Goal: Check status: Check status

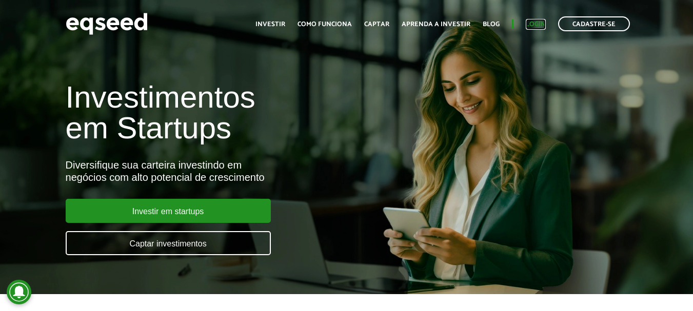
click at [539, 22] on link "Login" at bounding box center [536, 24] width 20 height 7
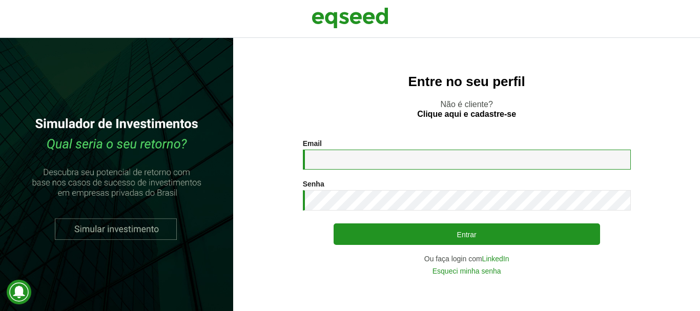
click at [454, 166] on input "Email *" at bounding box center [467, 160] width 328 height 20
type input "**********"
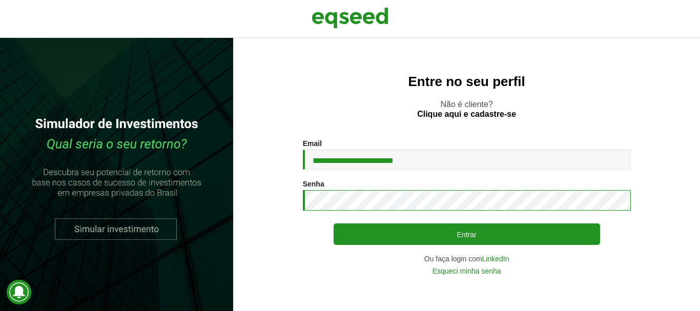
click at [334, 224] on button "Entrar" at bounding box center [467, 235] width 267 height 22
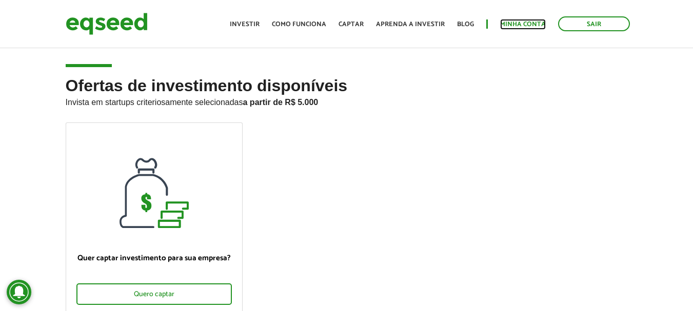
click at [508, 22] on link "Minha conta" at bounding box center [523, 24] width 46 height 7
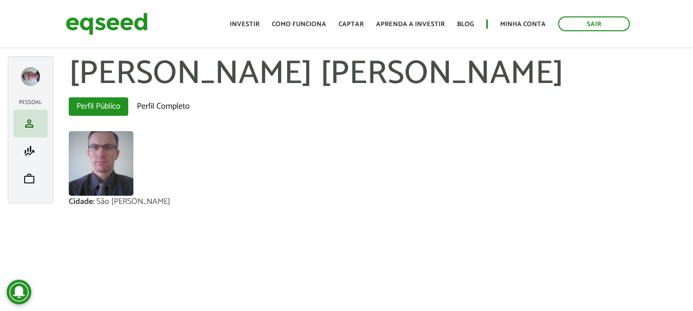
scroll to position [7, 0]
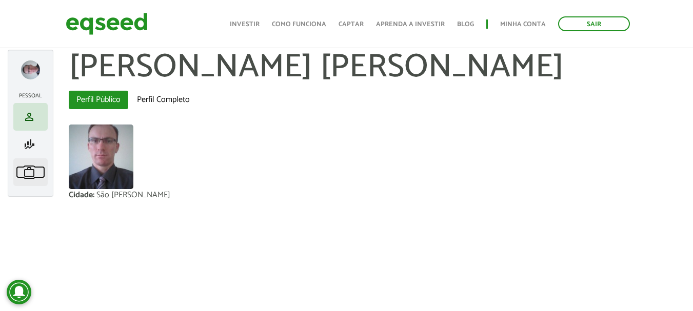
click at [31, 173] on span "work" at bounding box center [29, 172] width 12 height 12
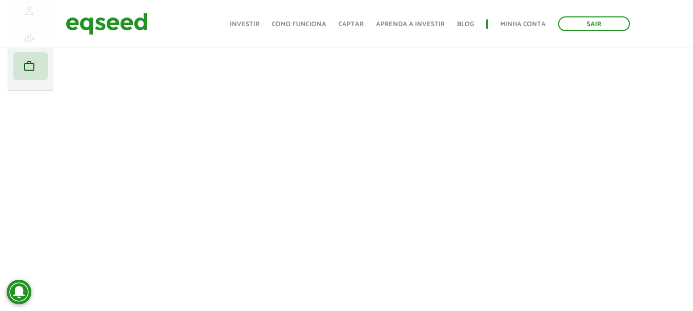
scroll to position [127, 0]
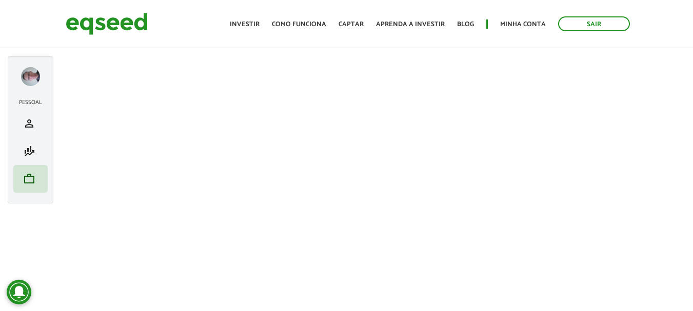
scroll to position [229, 0]
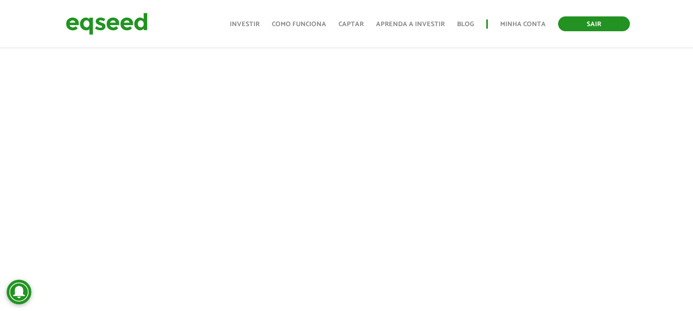
click at [582, 27] on link "Sair" at bounding box center [594, 23] width 72 height 15
